Goal: Task Accomplishment & Management: Use online tool/utility

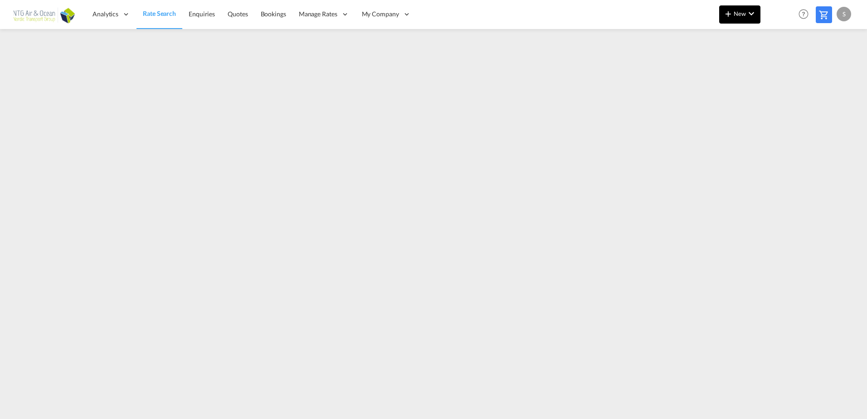
click at [747, 15] on md-icon "icon-chevron-down" at bounding box center [751, 13] width 11 height 11
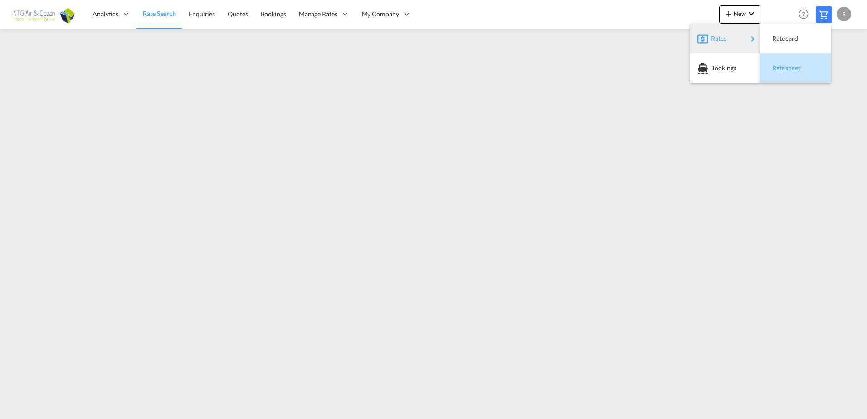
click at [771, 55] on button "Ratesheet" at bounding box center [795, 67] width 70 height 29
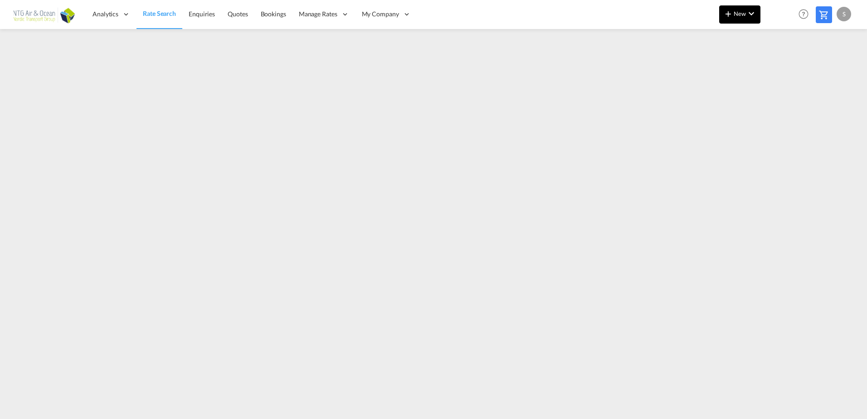
click at [739, 16] on span "New" at bounding box center [740, 13] width 34 height 7
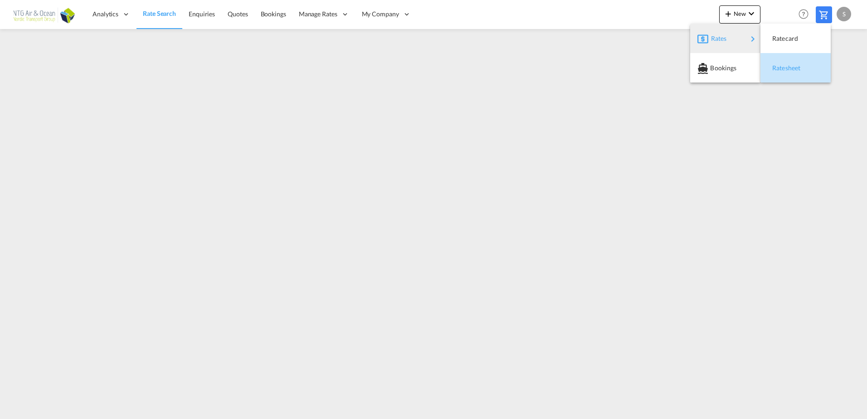
click at [778, 69] on span "Ratesheet" at bounding box center [777, 68] width 10 height 18
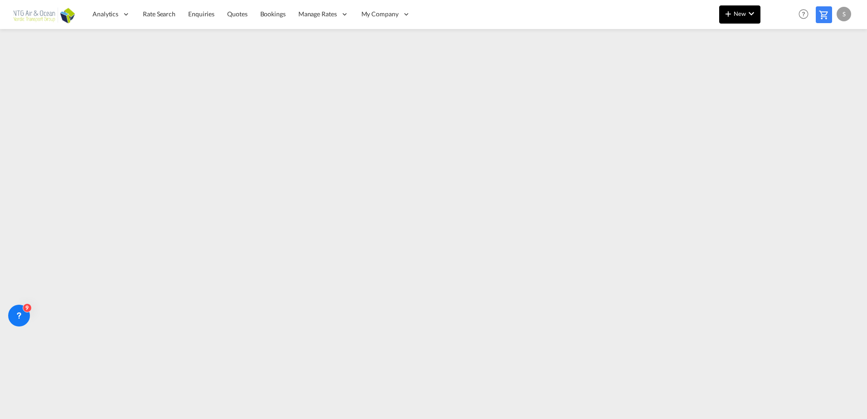
click at [743, 17] on span "New" at bounding box center [740, 13] width 34 height 7
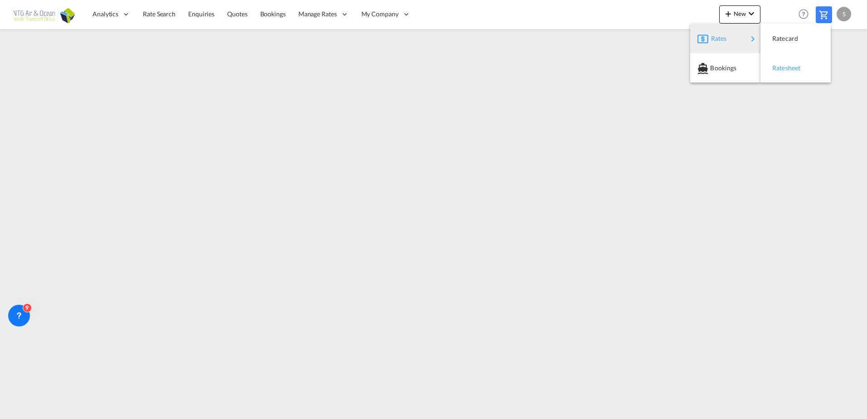
click at [778, 68] on span "Ratesheet" at bounding box center [777, 68] width 10 height 18
